Goal: Navigation & Orientation: Find specific page/section

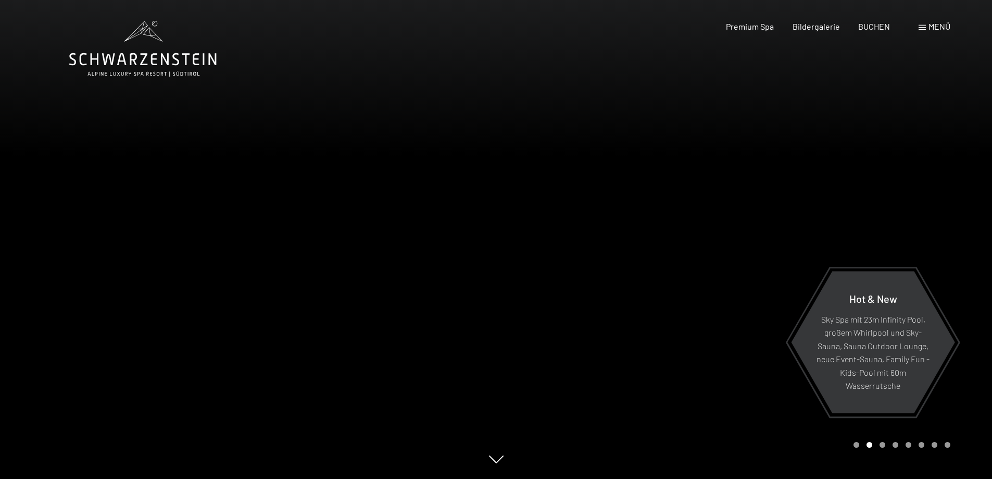
click at [931, 27] on span "Menü" at bounding box center [940, 26] width 22 height 10
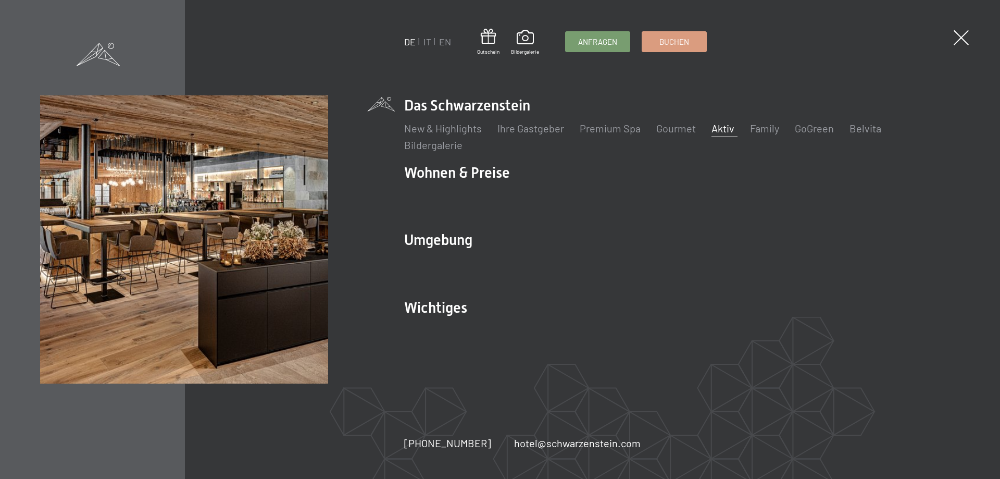
click at [725, 129] on link "Aktiv" at bounding box center [723, 128] width 23 height 13
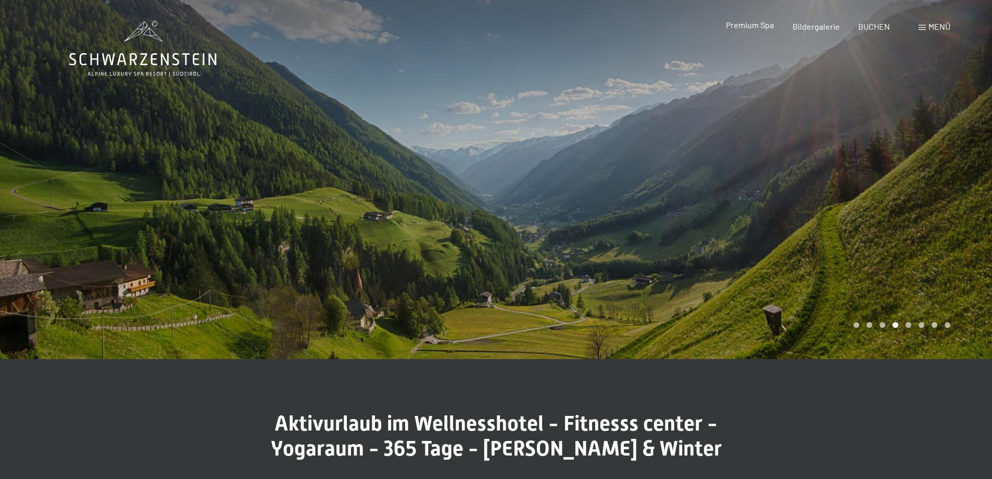
click at [739, 26] on span "Premium Spa" at bounding box center [750, 25] width 48 height 10
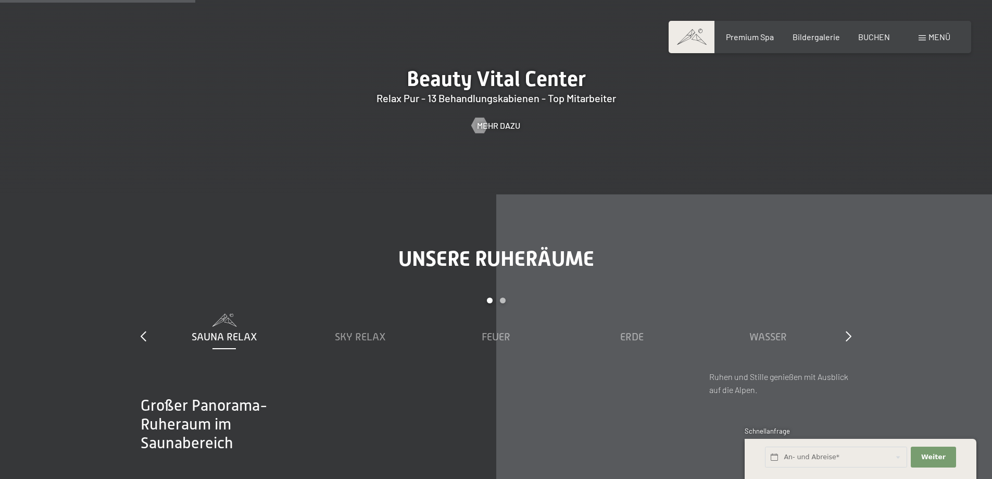
scroll to position [1302, 0]
